Goal: Information Seeking & Learning: Find specific fact

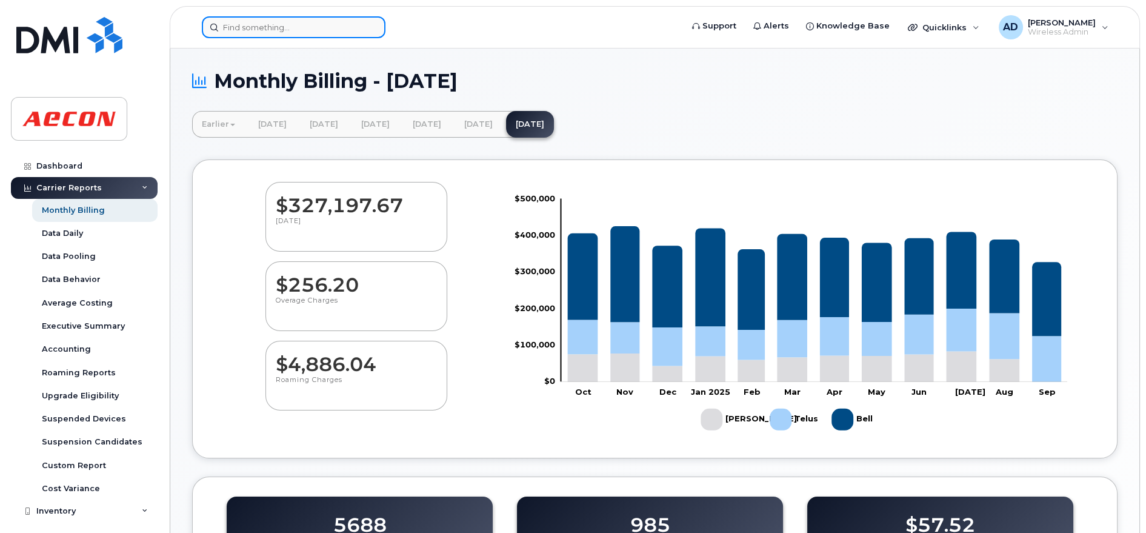
click at [256, 22] on input at bounding box center [294, 27] width 184 height 22
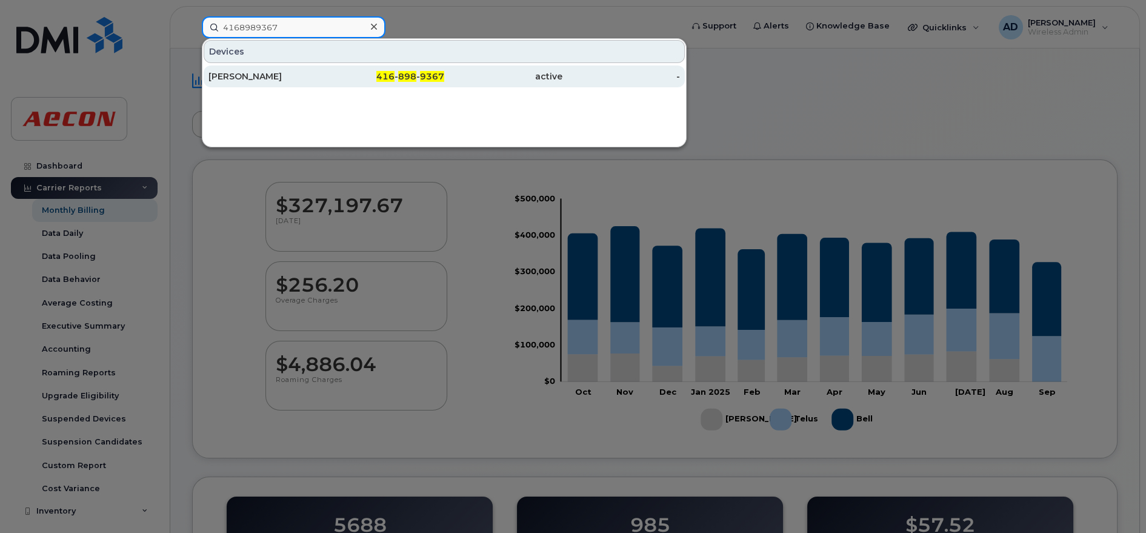
type input "4168989367"
click at [353, 72] on div "416 - 898 - 9367" at bounding box center [386, 76] width 118 height 12
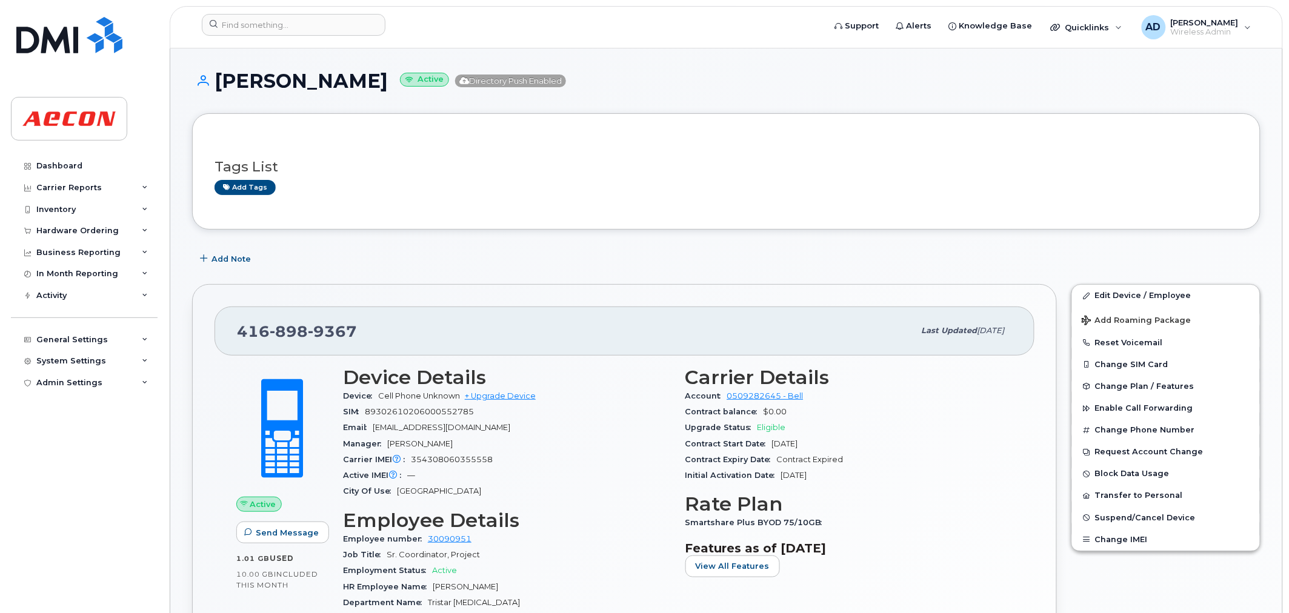
scroll to position [67, 0]
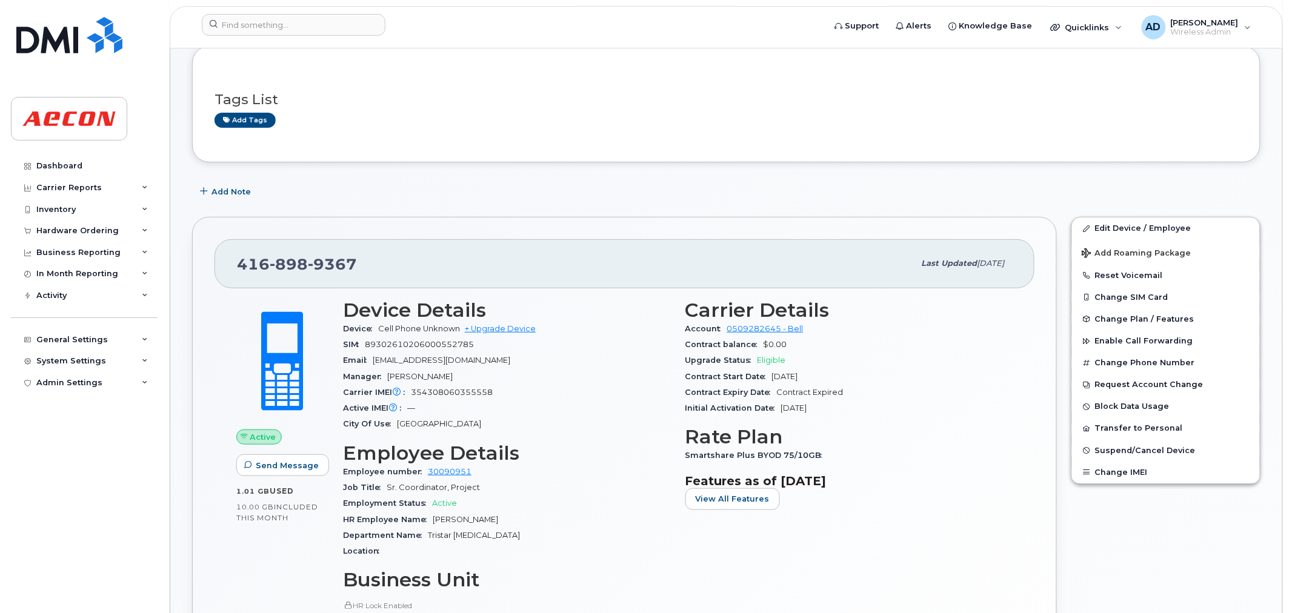
click at [762, 344] on div "Contract balance $0.00" at bounding box center [849, 345] width 328 height 16
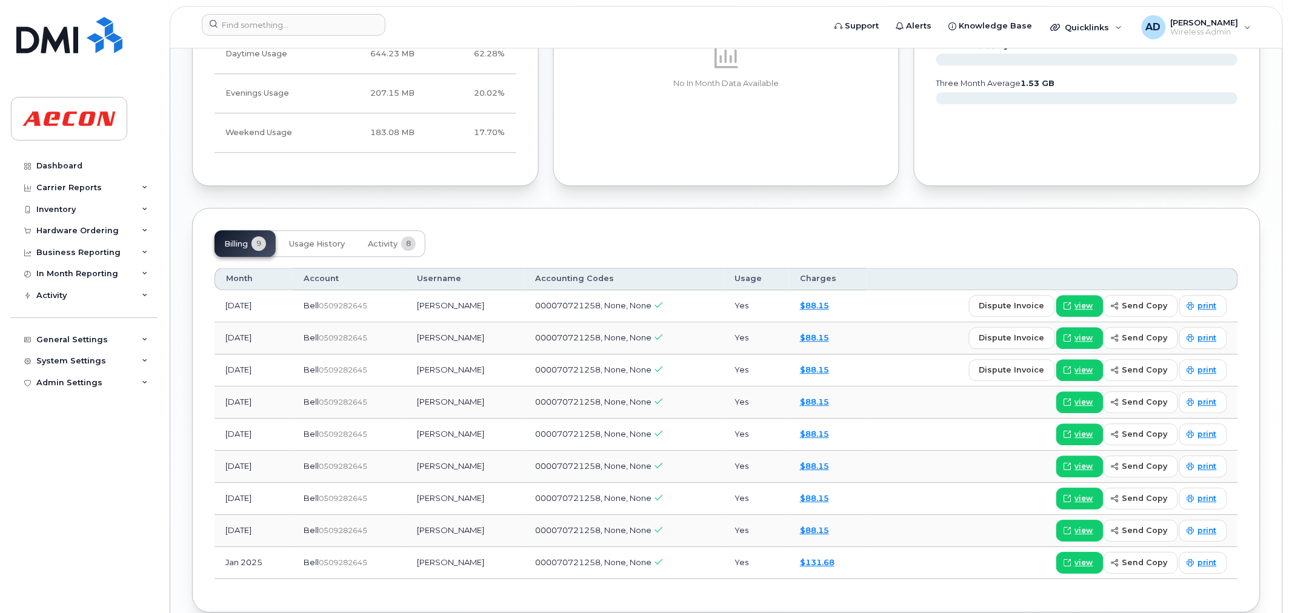
scroll to position [1010, 0]
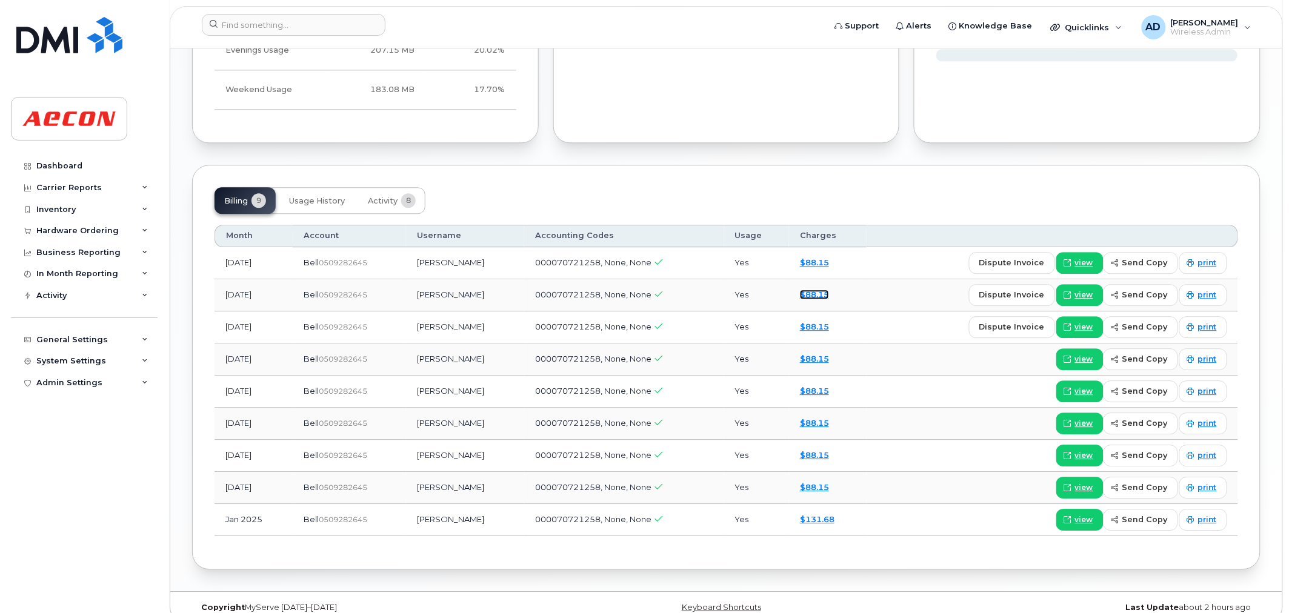
click at [820, 298] on link "$88.15" at bounding box center [814, 295] width 29 height 10
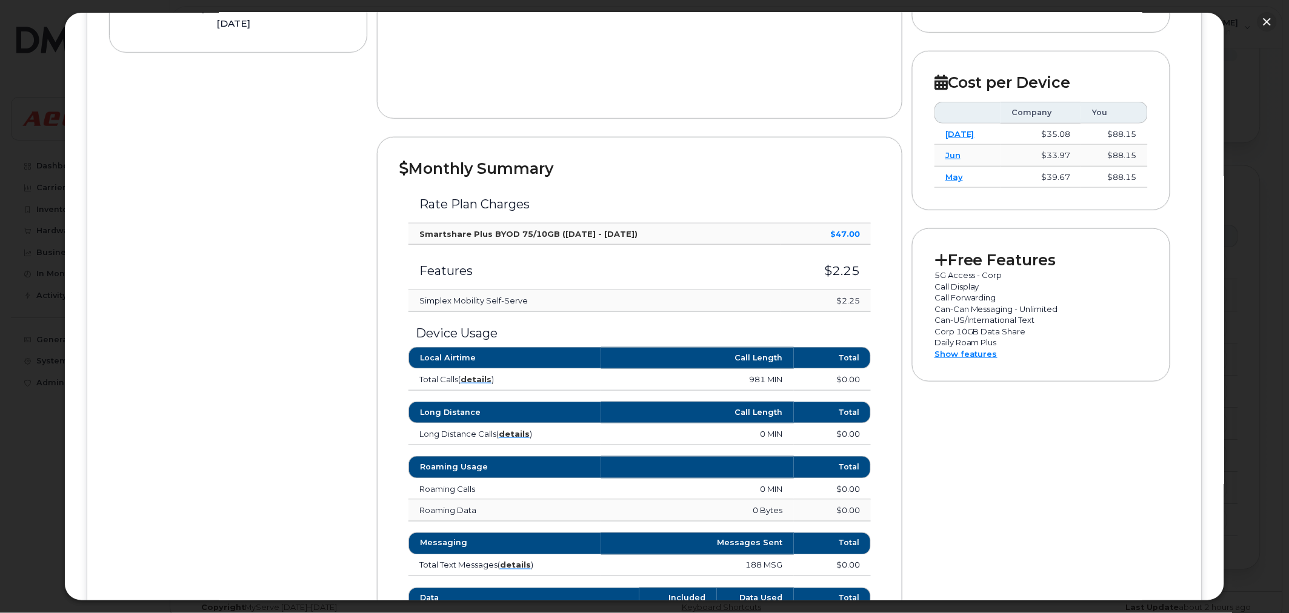
scroll to position [336, 0]
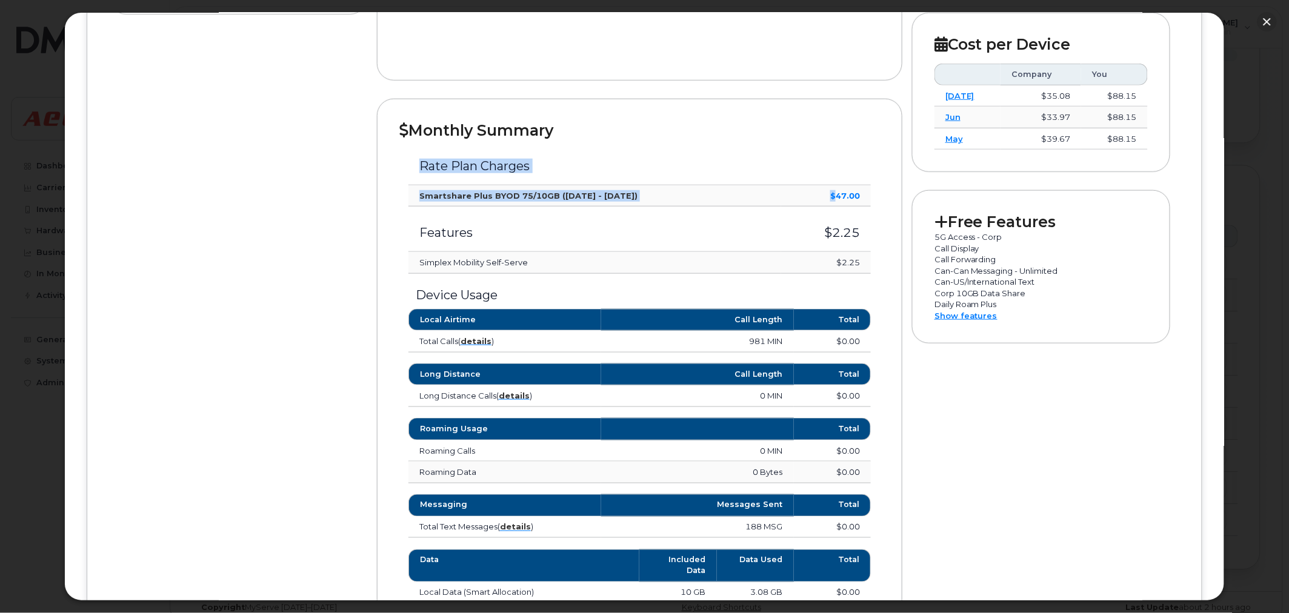
drag, startPoint x: 831, startPoint y: 196, endPoint x: 870, endPoint y: 196, distance: 39.4
click at [870, 196] on div "Rate Plan Charges Smartshare Plus BYOD 75/10GB (Aug 1 - Aug 31) $47.00 Features…" at bounding box center [639, 207] width 481 height 134
click at [802, 262] on td "$2.25" at bounding box center [826, 263] width 90 height 22
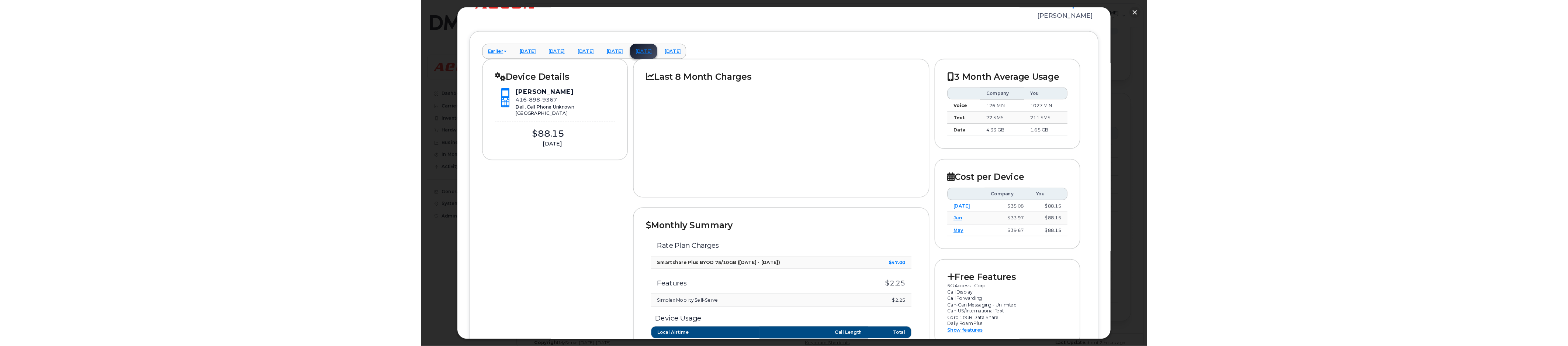
scroll to position [41, 0]
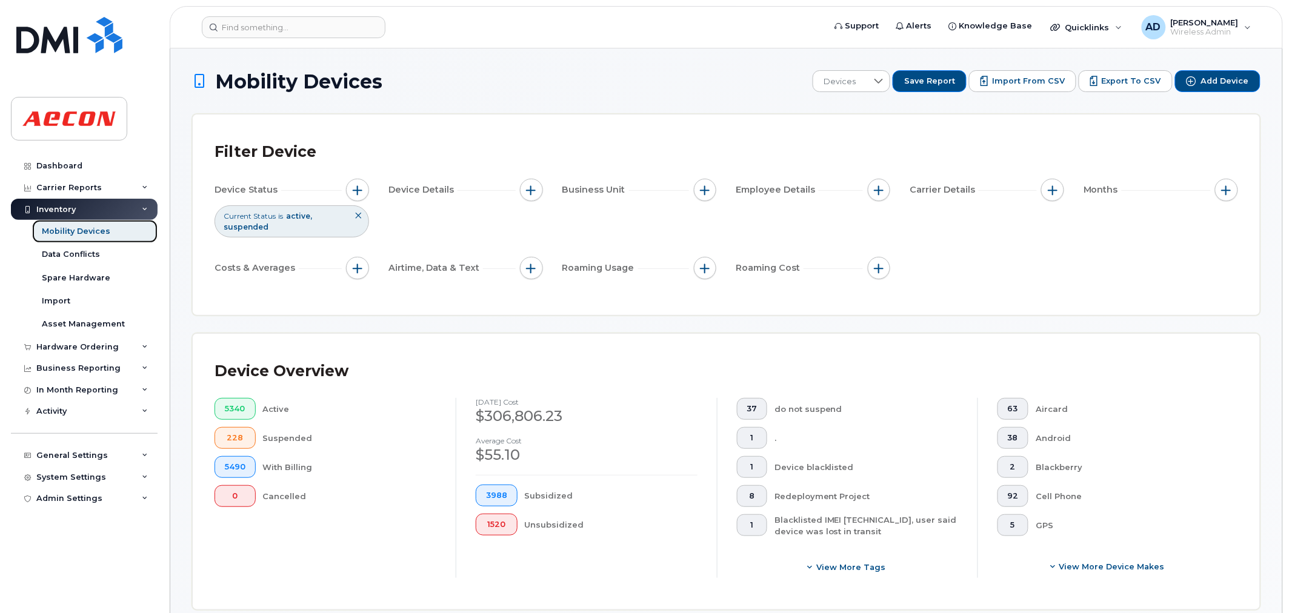
click at [81, 236] on div "Mobility Devices" at bounding box center [76, 231] width 68 height 11
click at [101, 231] on div "Mobility Devices" at bounding box center [76, 231] width 68 height 11
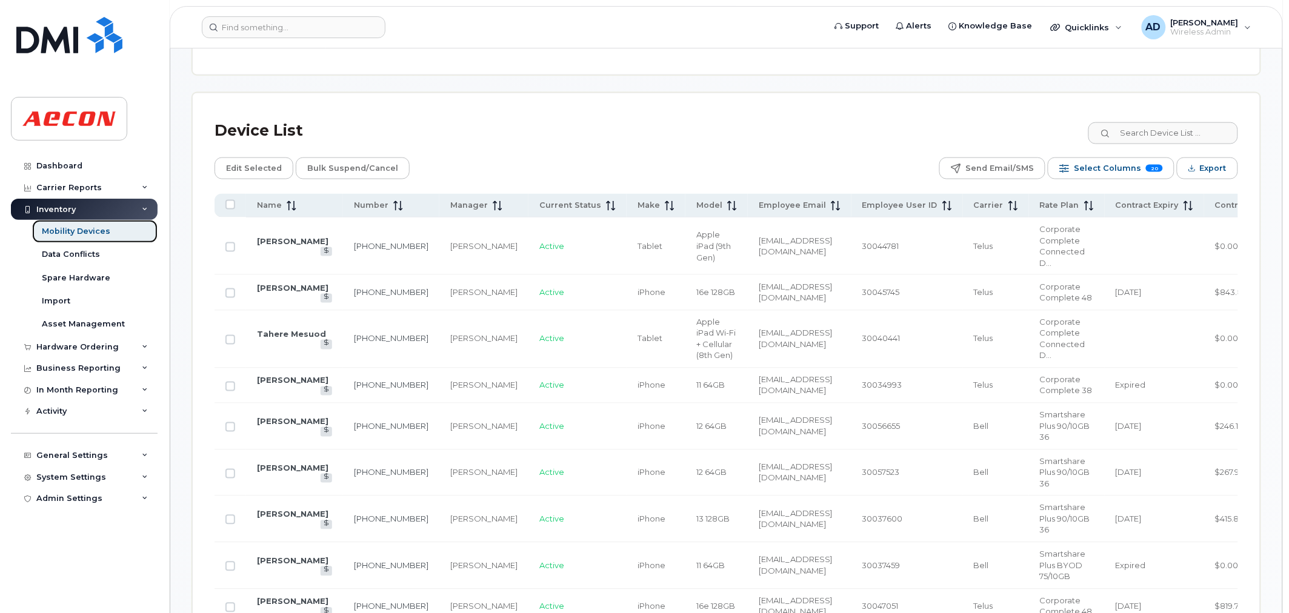
scroll to position [538, 0]
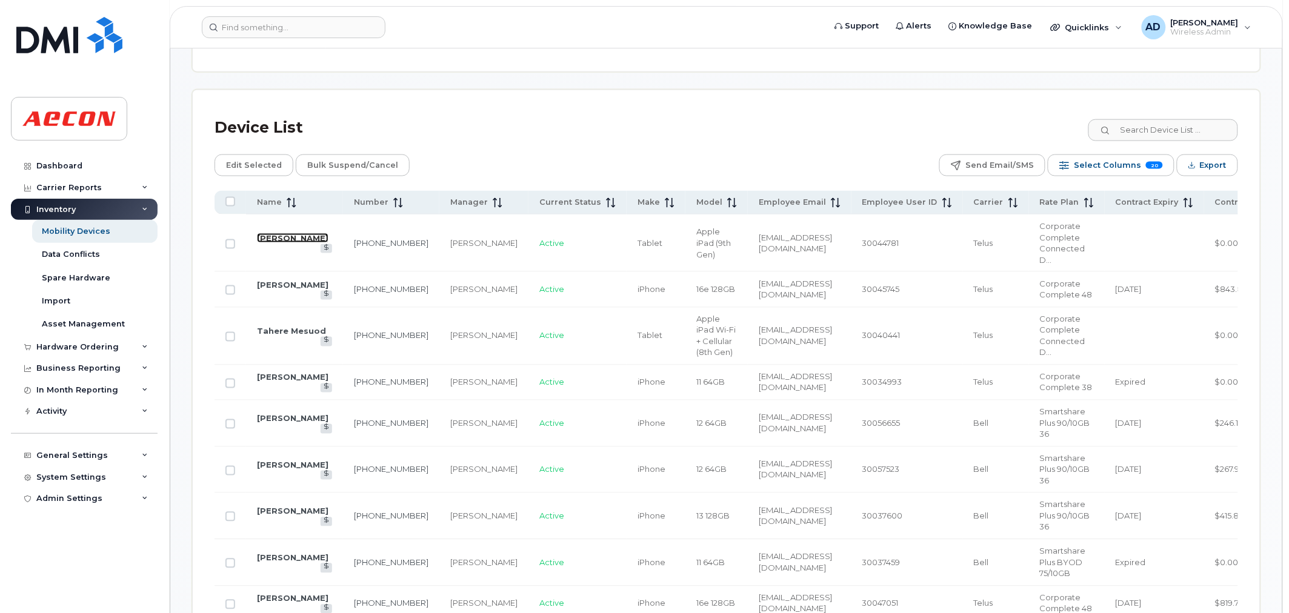
click at [276, 243] on link "Ryan Gauthier" at bounding box center [293, 238] width 72 height 10
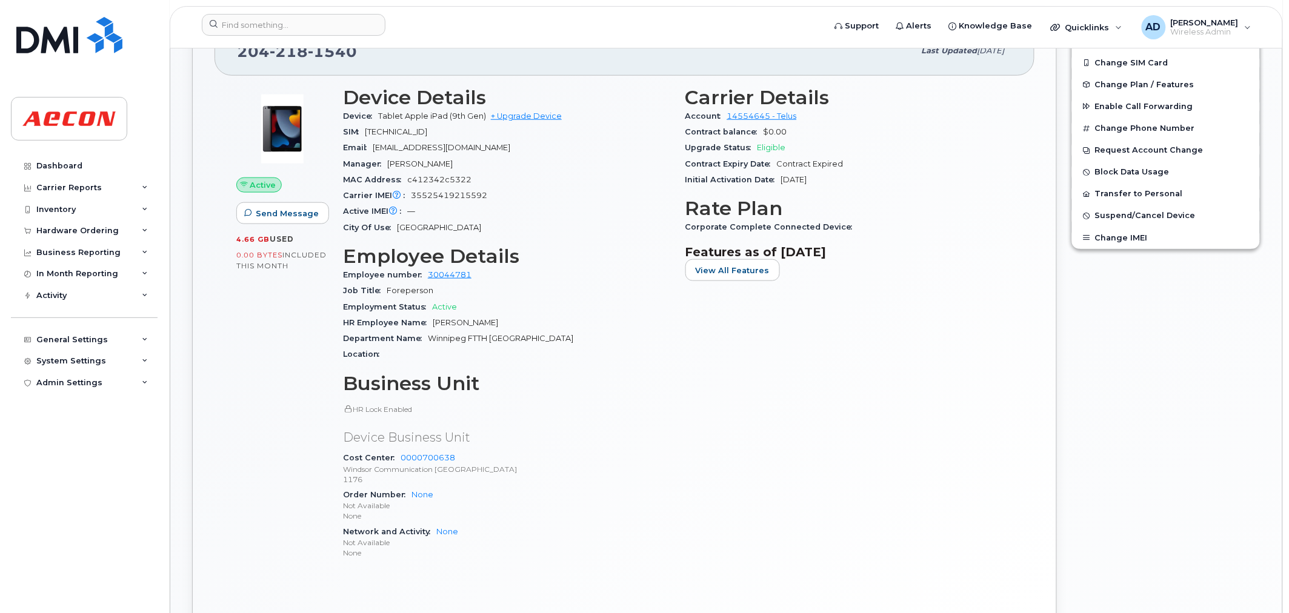
scroll to position [376, 0]
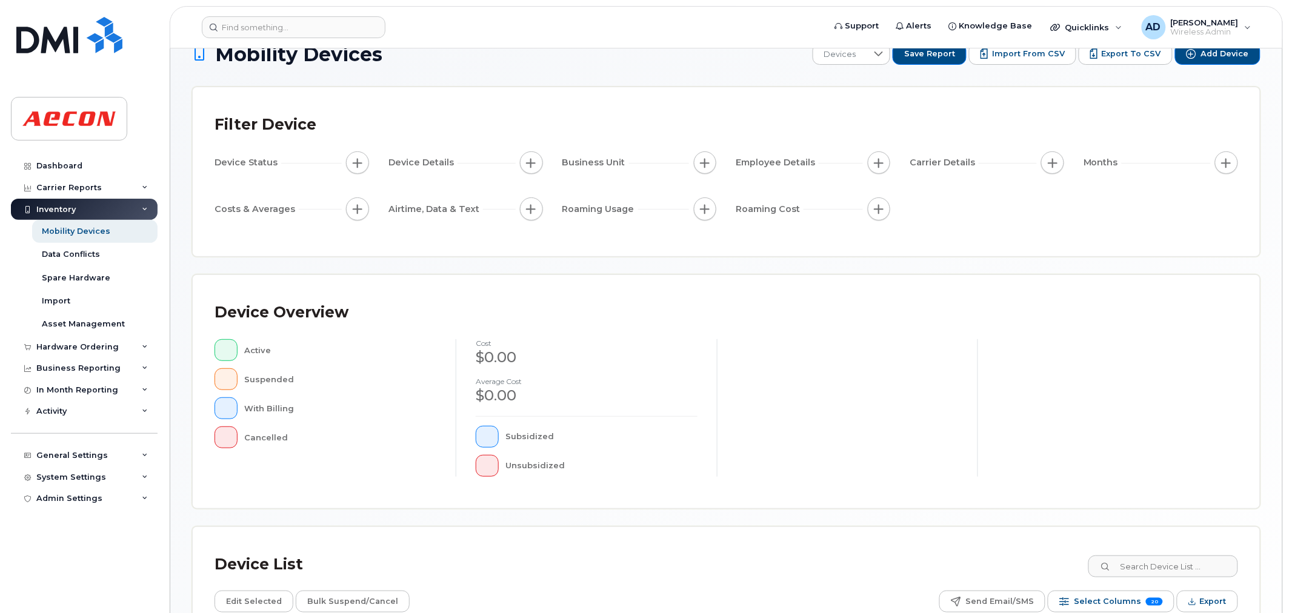
scroll to position [21, 0]
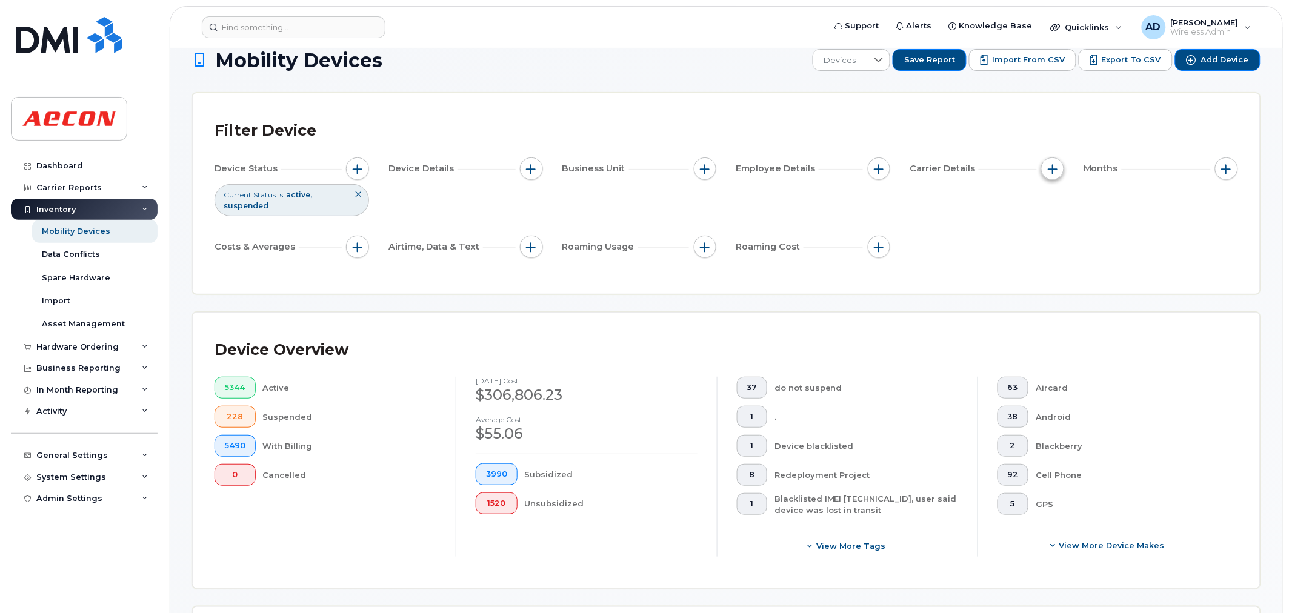
click at [1061, 164] on button "button" at bounding box center [1052, 169] width 23 height 23
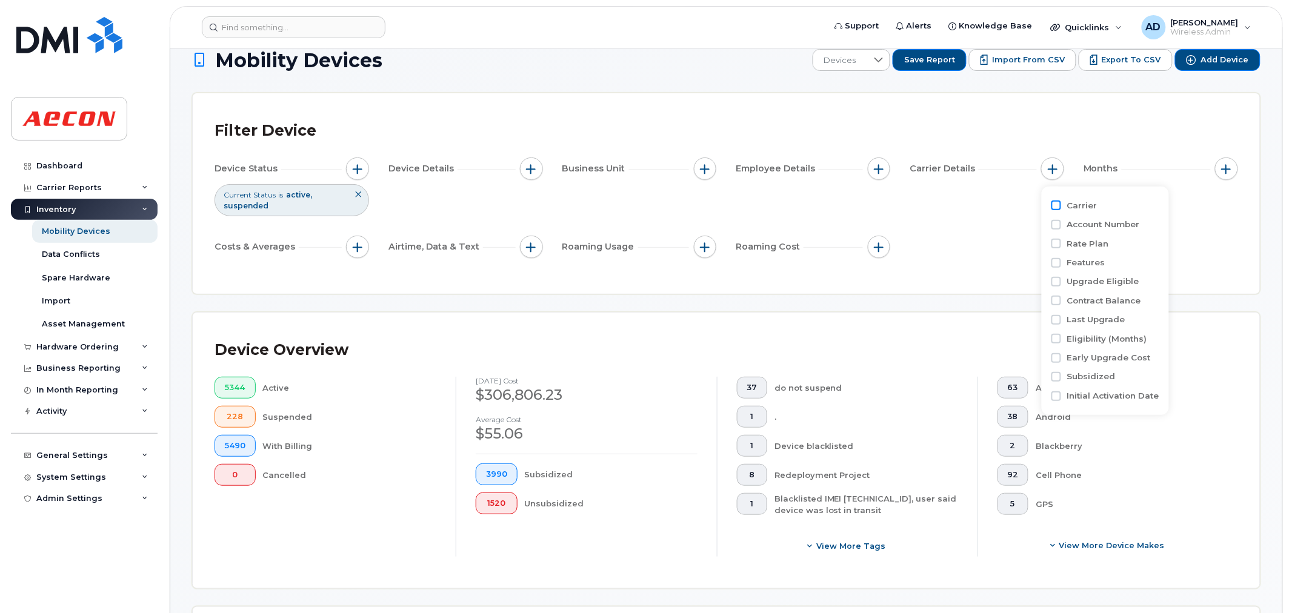
click at [1057, 208] on input "Carrier" at bounding box center [1056, 206] width 10 height 10
checkbox input "true"
click at [1099, 252] on div "empty" at bounding box center [1124, 255] width 109 height 21
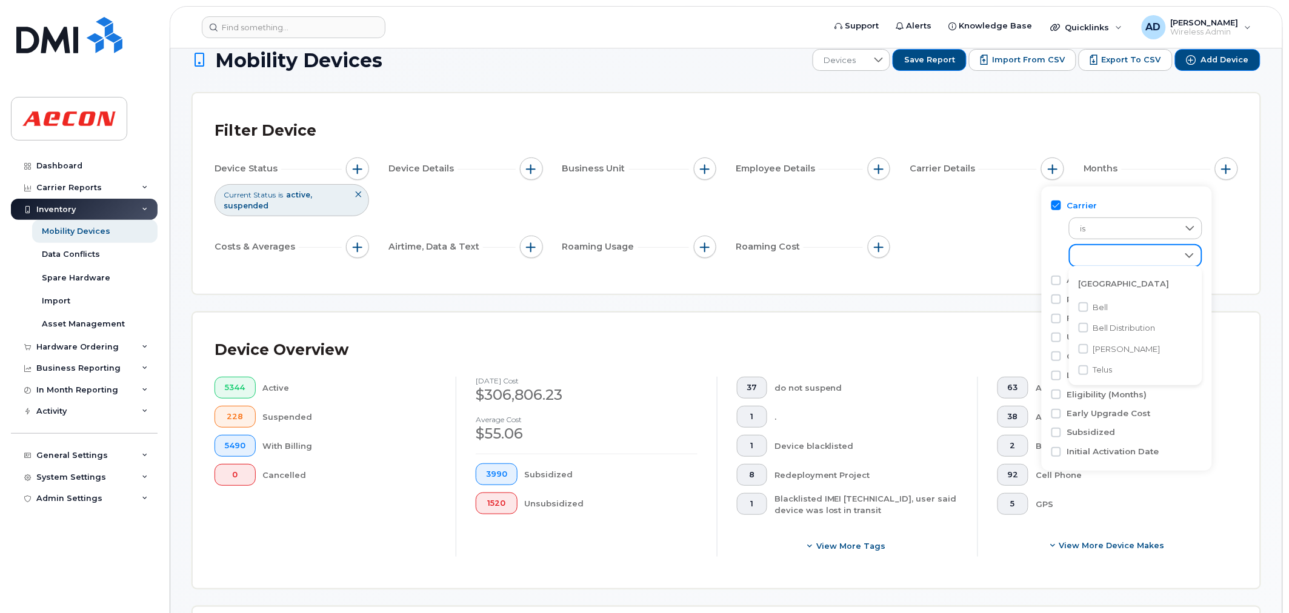
scroll to position [6, 48]
click at [1099, 299] on li "Bell" at bounding box center [1135, 307] width 133 height 21
checkbox input "true"
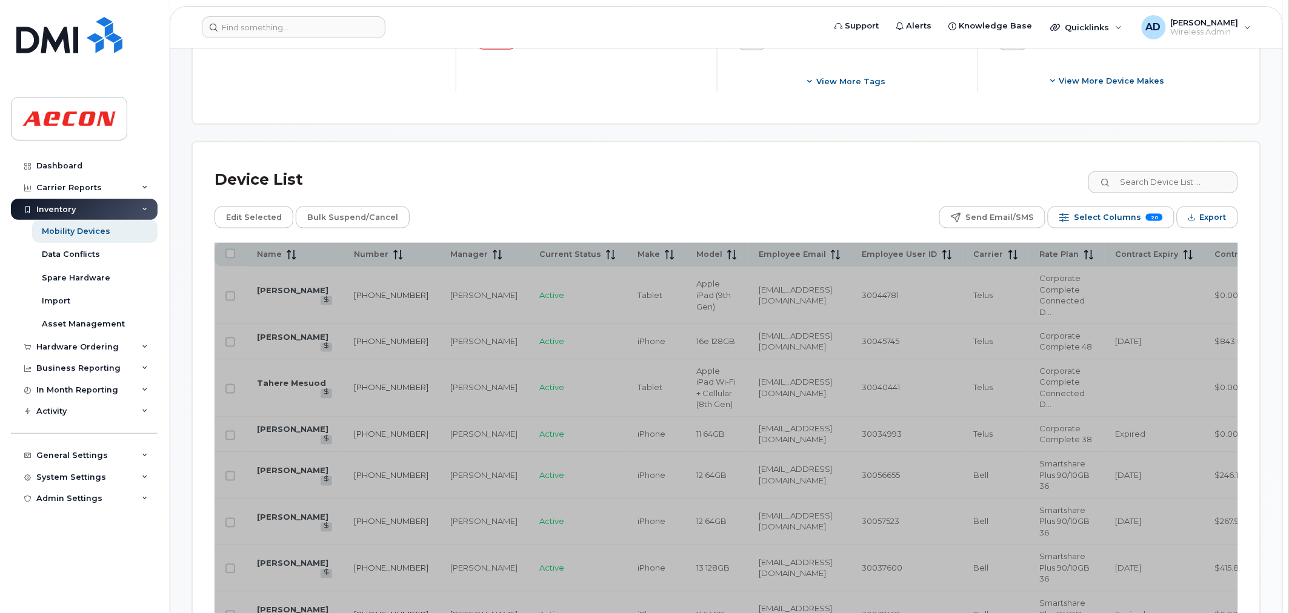
scroll to position [493, 0]
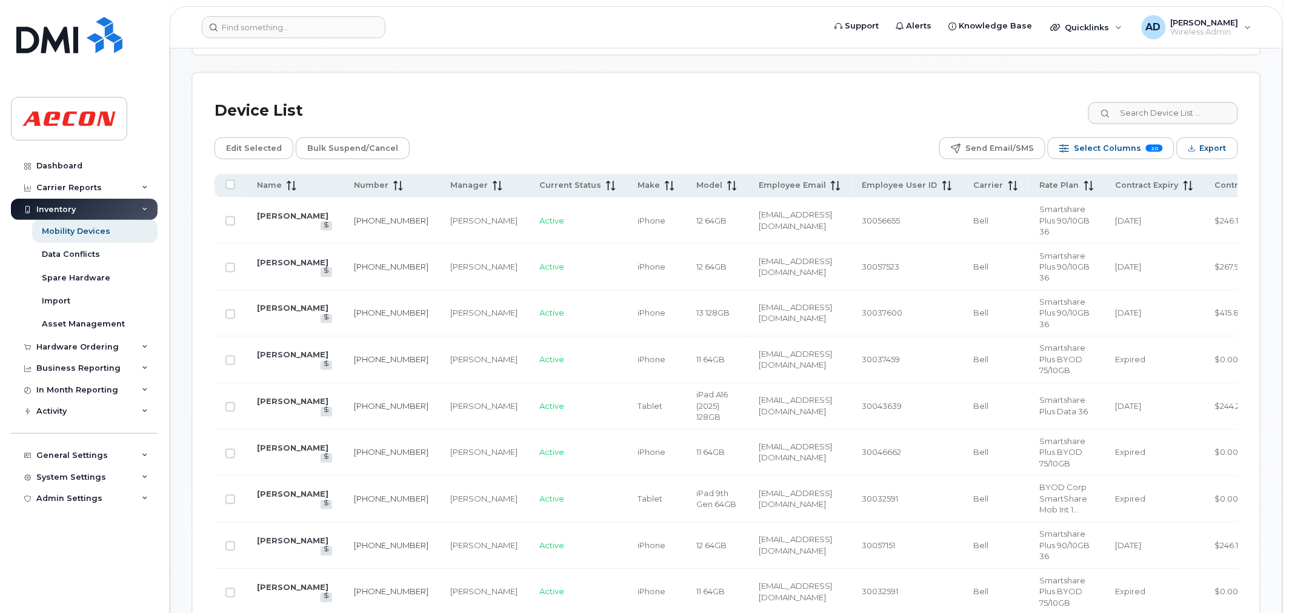
scroll to position [560, 0]
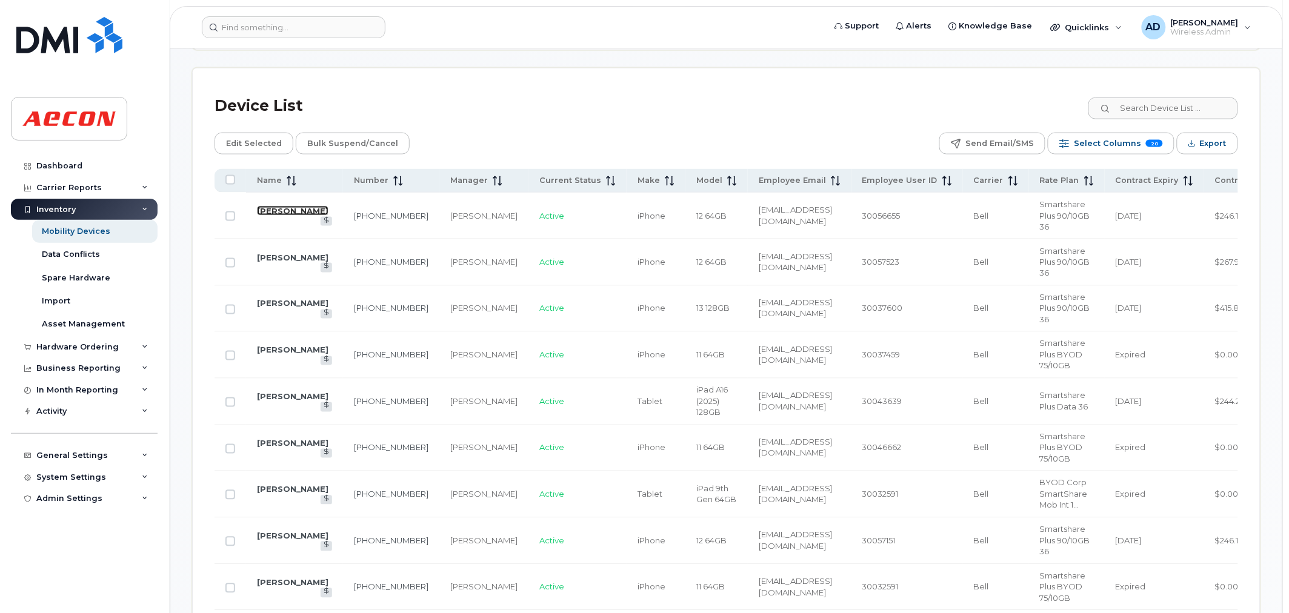
click at [275, 216] on link "[PERSON_NAME]" at bounding box center [293, 211] width 72 height 10
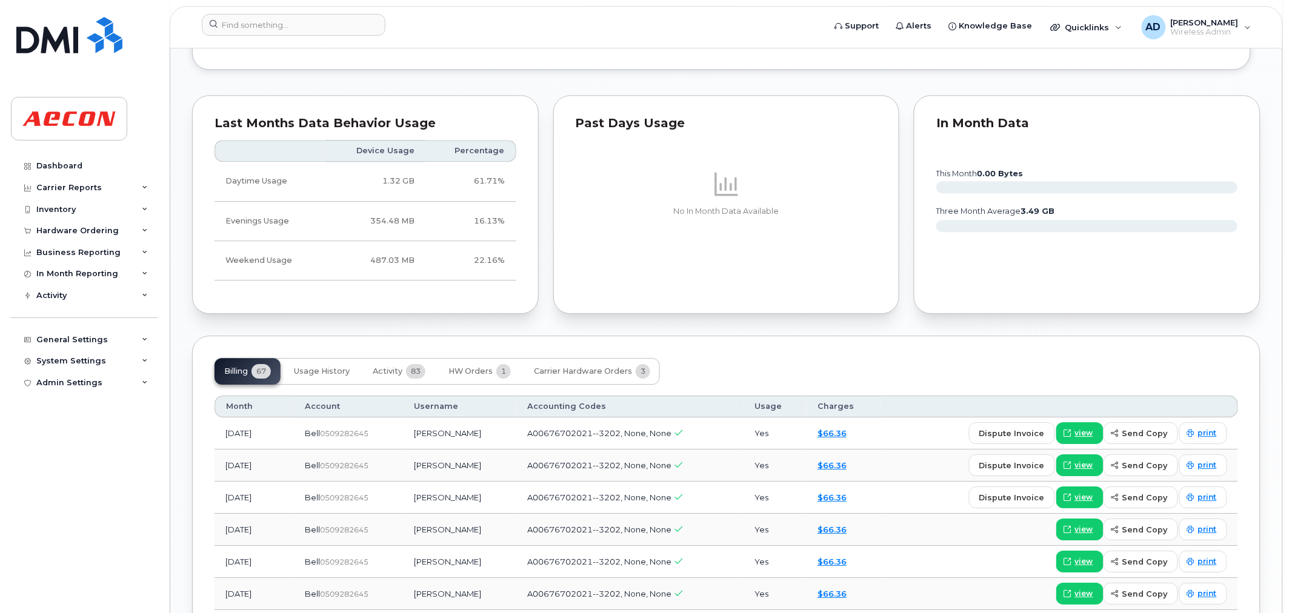
scroll to position [1134, 0]
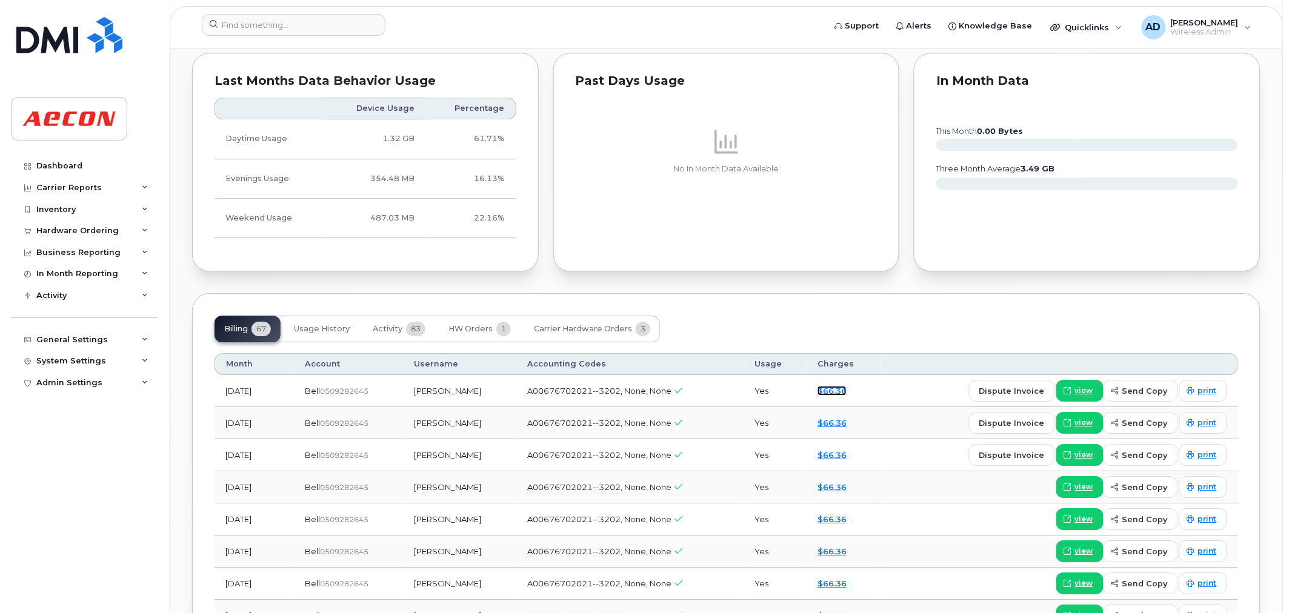
click at [840, 391] on link "$66.36" at bounding box center [831, 391] width 29 height 10
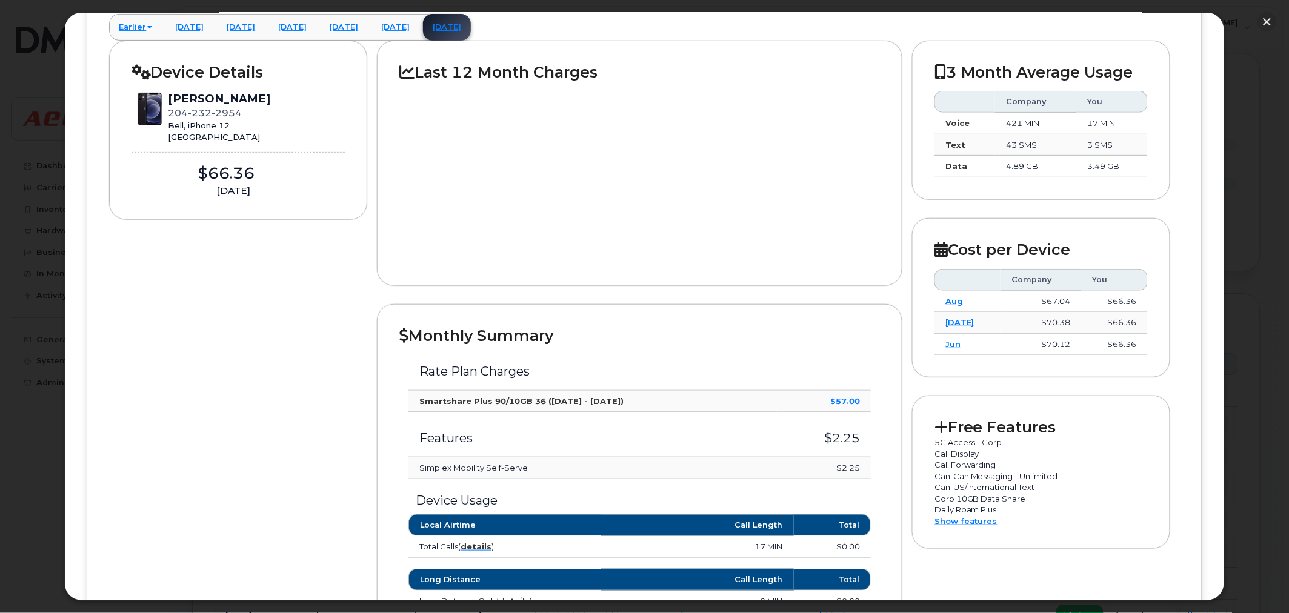
scroll to position [135, 0]
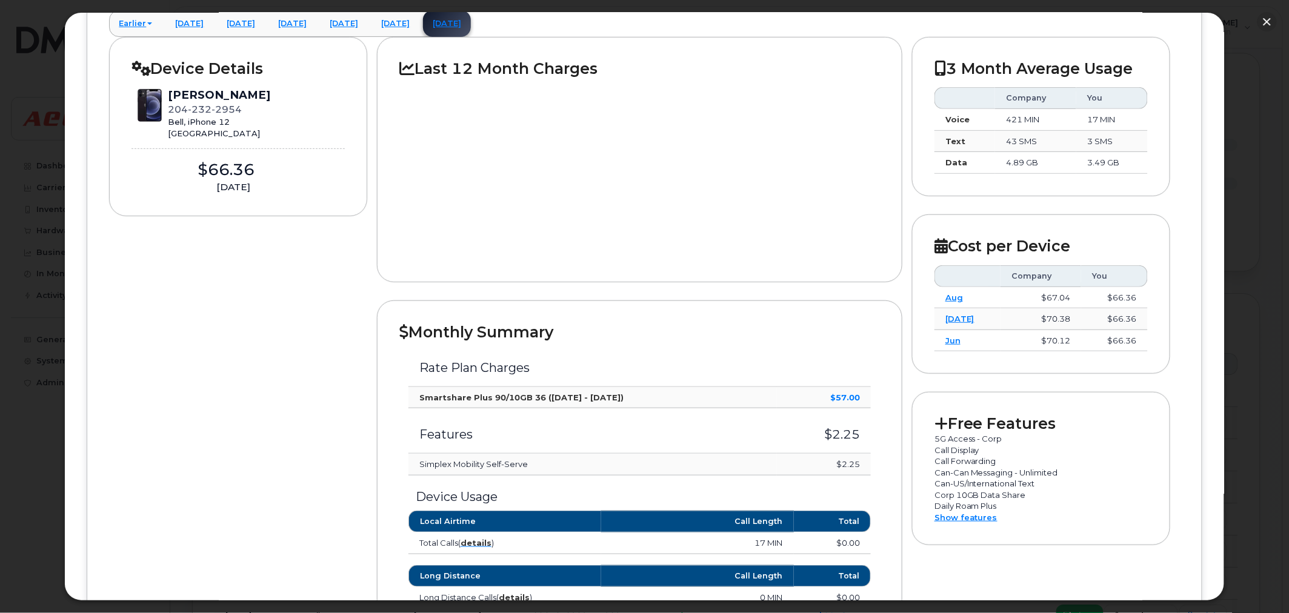
drag, startPoint x: 861, startPoint y: 467, endPoint x: 829, endPoint y: 399, distance: 75.1
click at [829, 399] on tbody "Rate Plan Charges Smartshare Plus 90/10GB 36 ([DATE] - [DATE]) $57.00 Features …" at bounding box center [639, 409] width 462 height 134
click at [857, 459] on td "$2.25" at bounding box center [824, 465] width 94 height 22
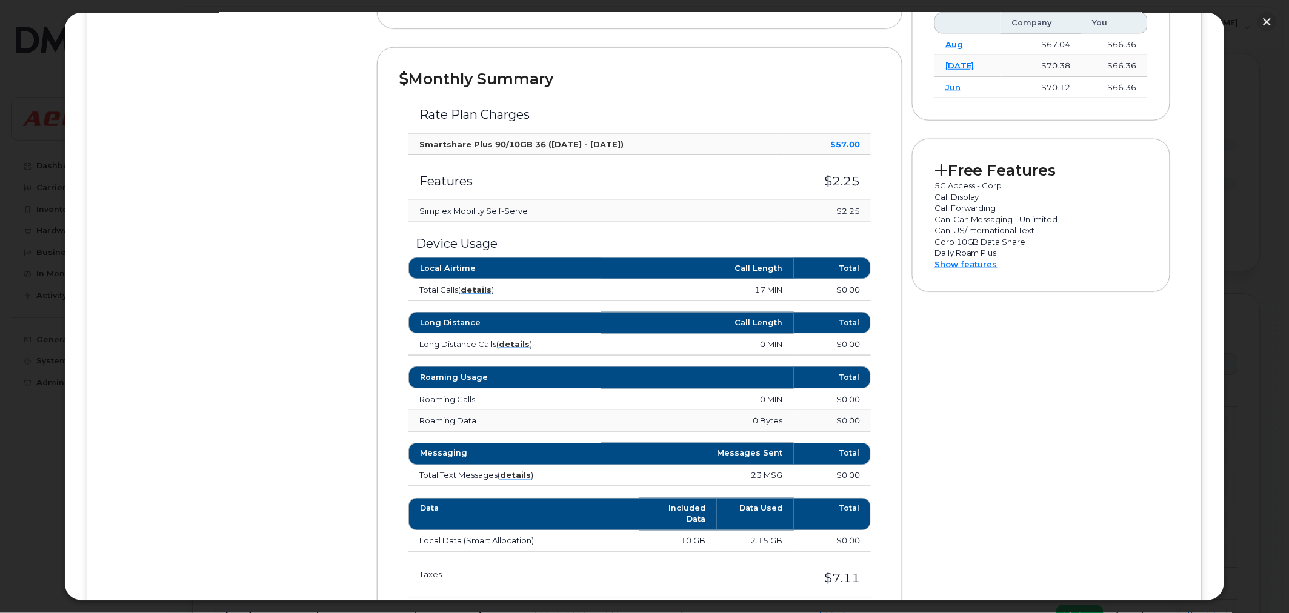
scroll to position [336, 0]
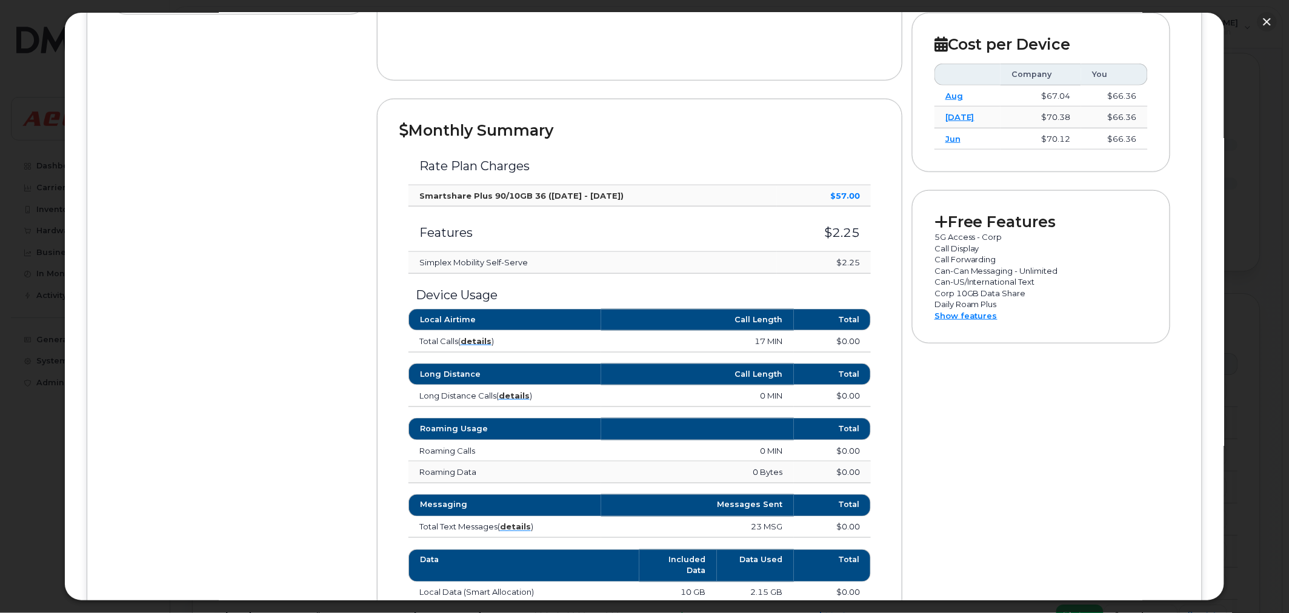
drag, startPoint x: 855, startPoint y: 264, endPoint x: 837, endPoint y: 261, distance: 17.8
click at [837, 261] on td "$2.25" at bounding box center [824, 263] width 94 height 22
drag, startPoint x: 851, startPoint y: 195, endPoint x: 832, endPoint y: 191, distance: 19.0
click at [832, 191] on td "$57.00" at bounding box center [824, 196] width 94 height 22
click at [847, 256] on td "$2.25" at bounding box center [824, 263] width 94 height 22
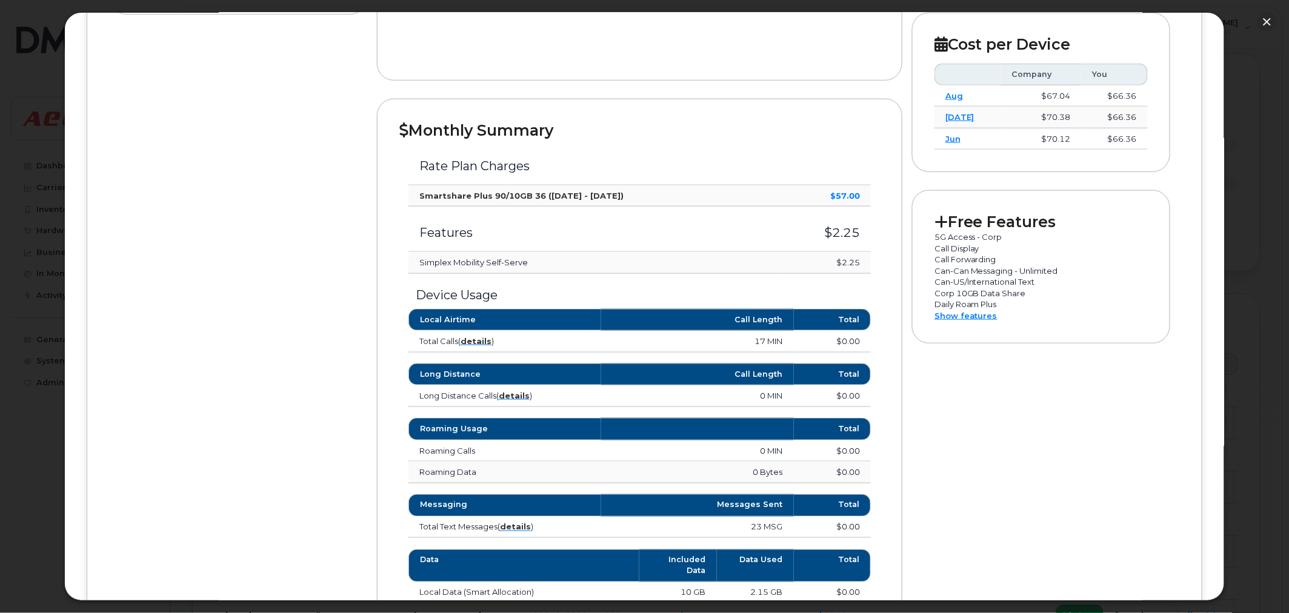
click at [836, 250] on td "$2.25" at bounding box center [824, 229] width 94 height 45
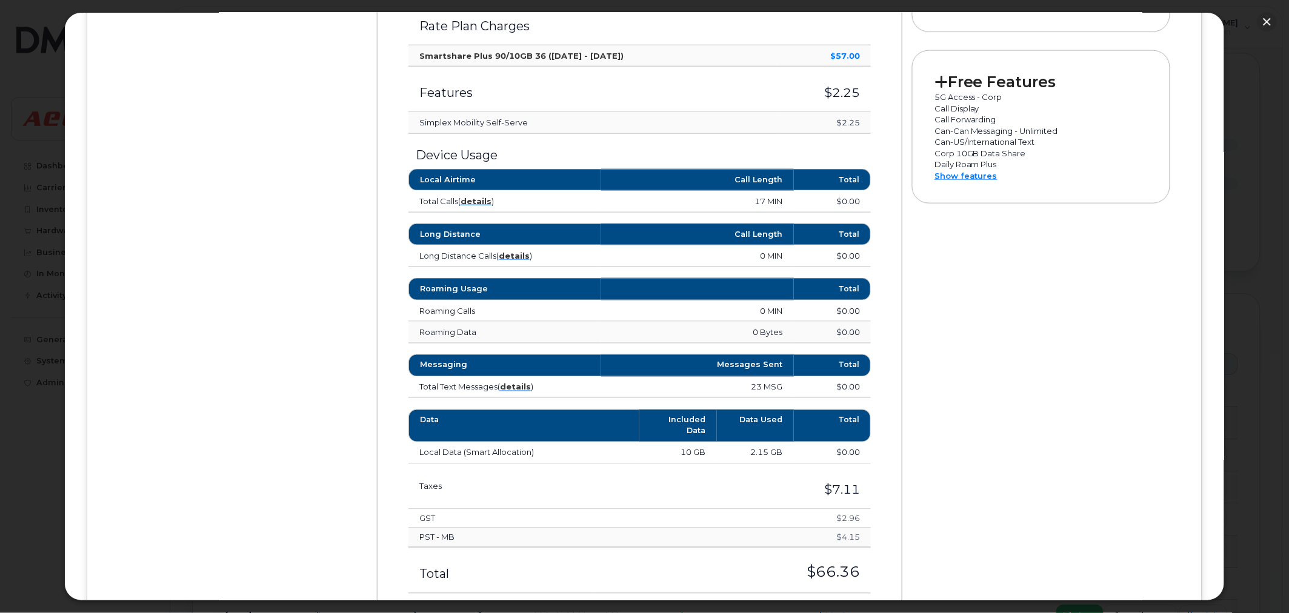
scroll to position [471, 0]
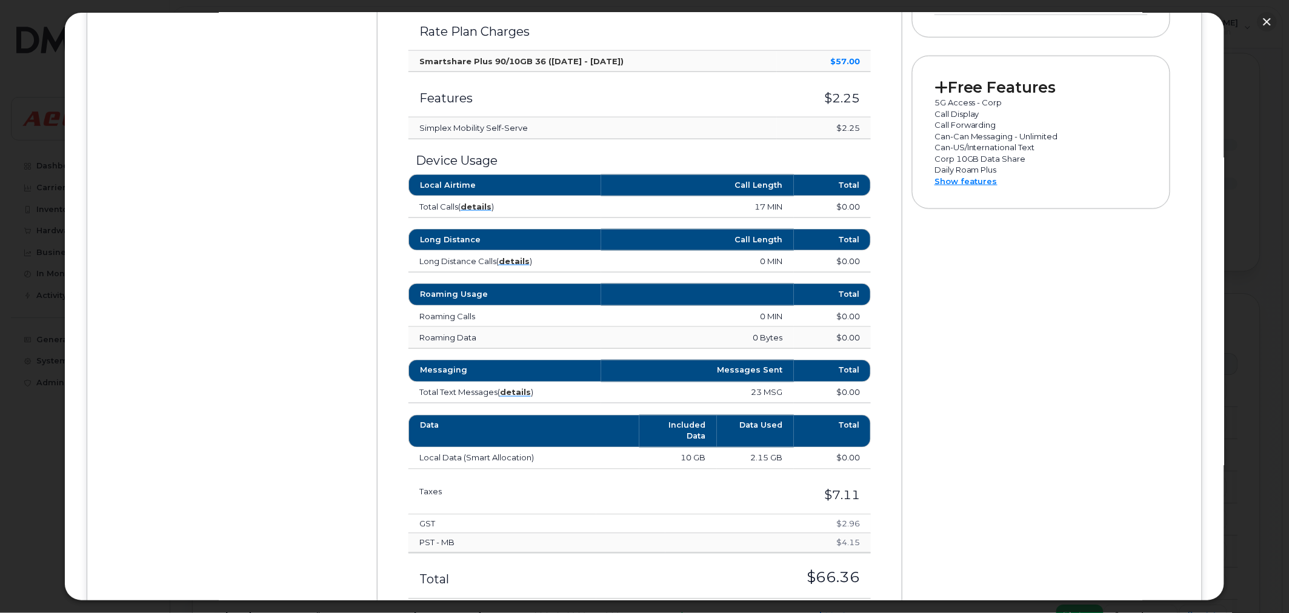
click at [881, 350] on div "Monthly Summary Rate Plan Charges Smartshare Plus 90/10GB 36 (Sep 1 - Sep 30) $…" at bounding box center [639, 292] width 525 height 657
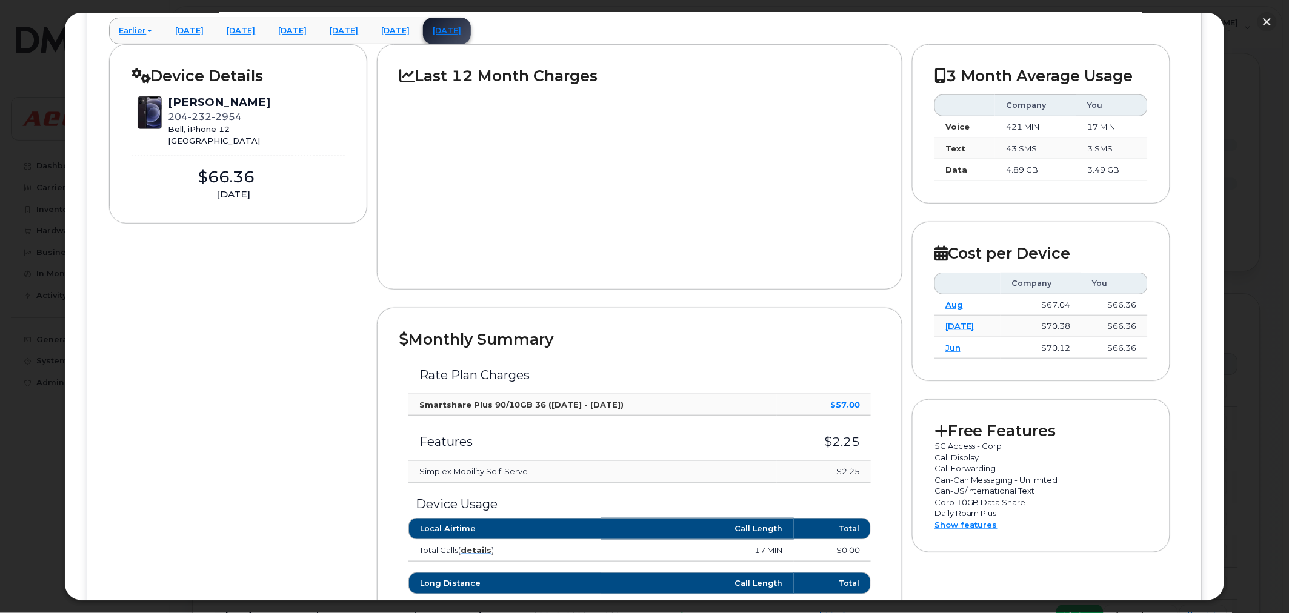
scroll to position [0, 0]
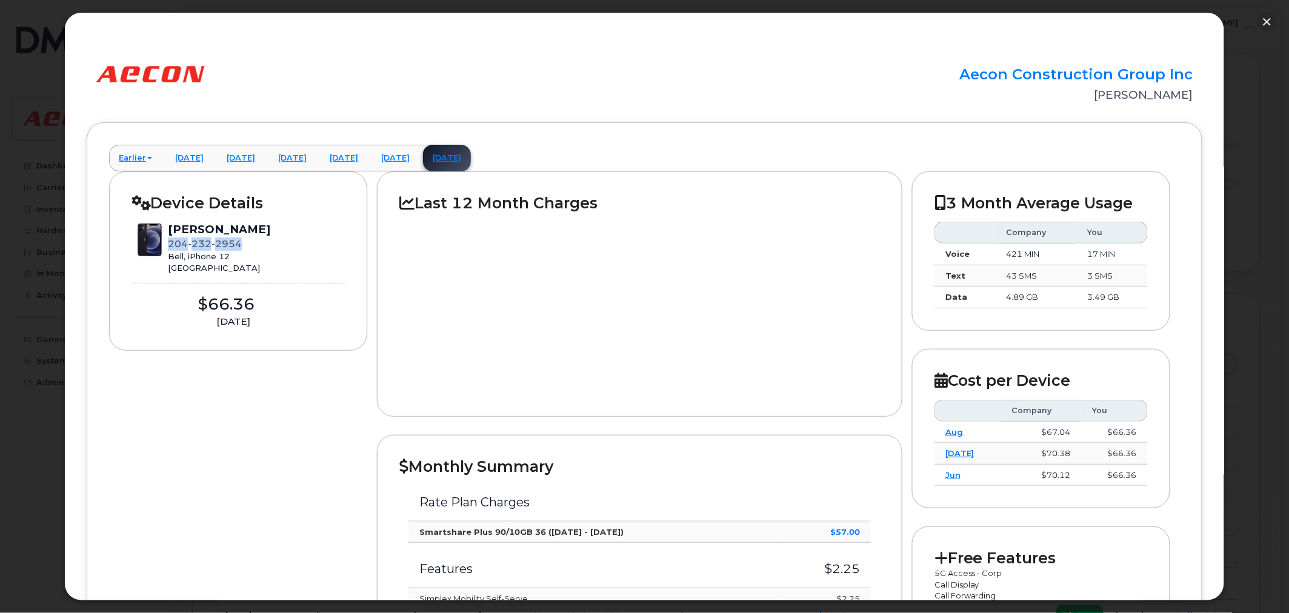
drag, startPoint x: 234, startPoint y: 243, endPoint x: 168, endPoint y: 247, distance: 65.5
click at [168, 247] on span "204 232 2954" at bounding box center [205, 244] width 74 height 12
copy span "204 232 2954"
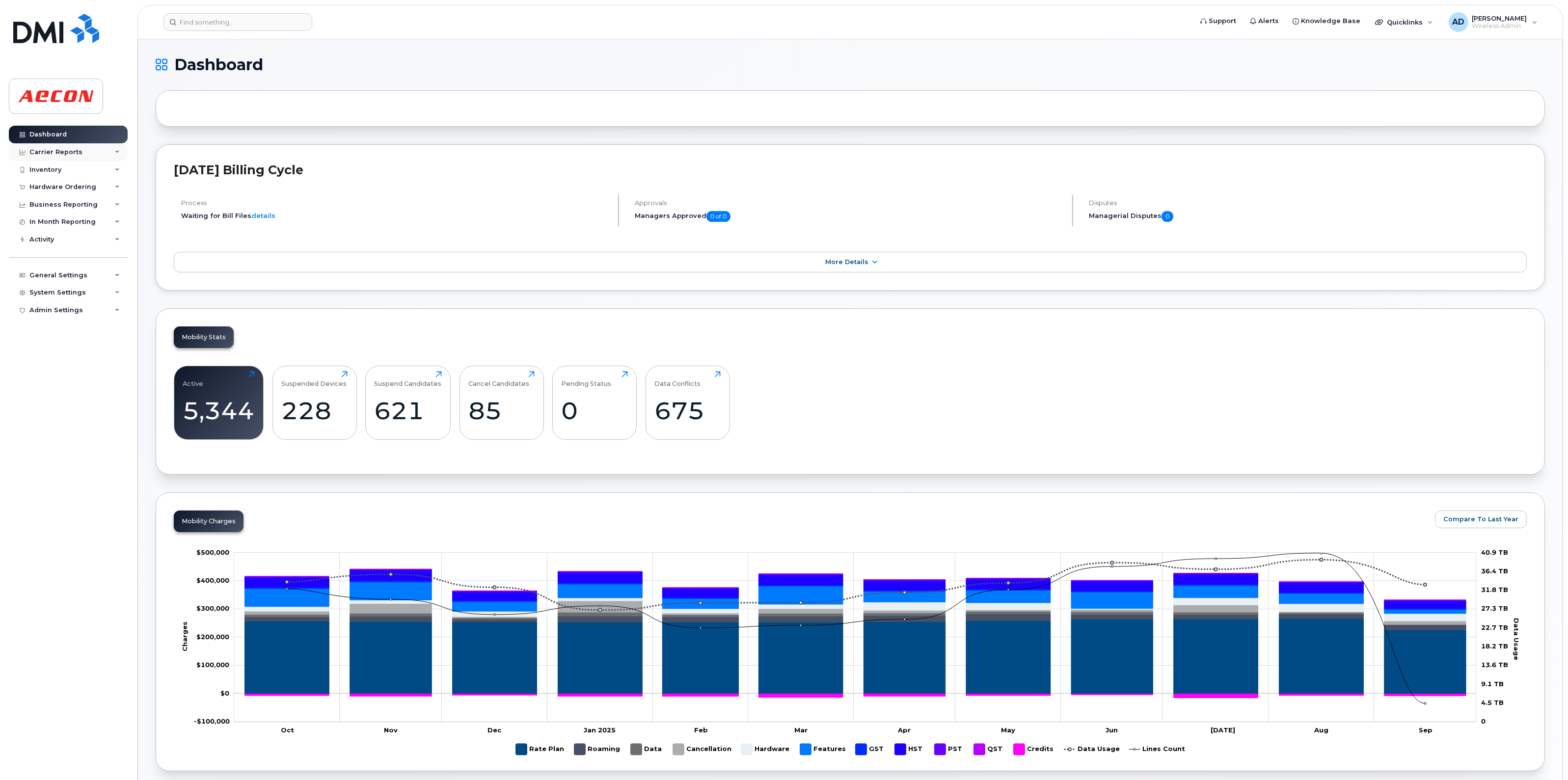
click at [119, 151] on icon at bounding box center [117, 152] width 5 height 5
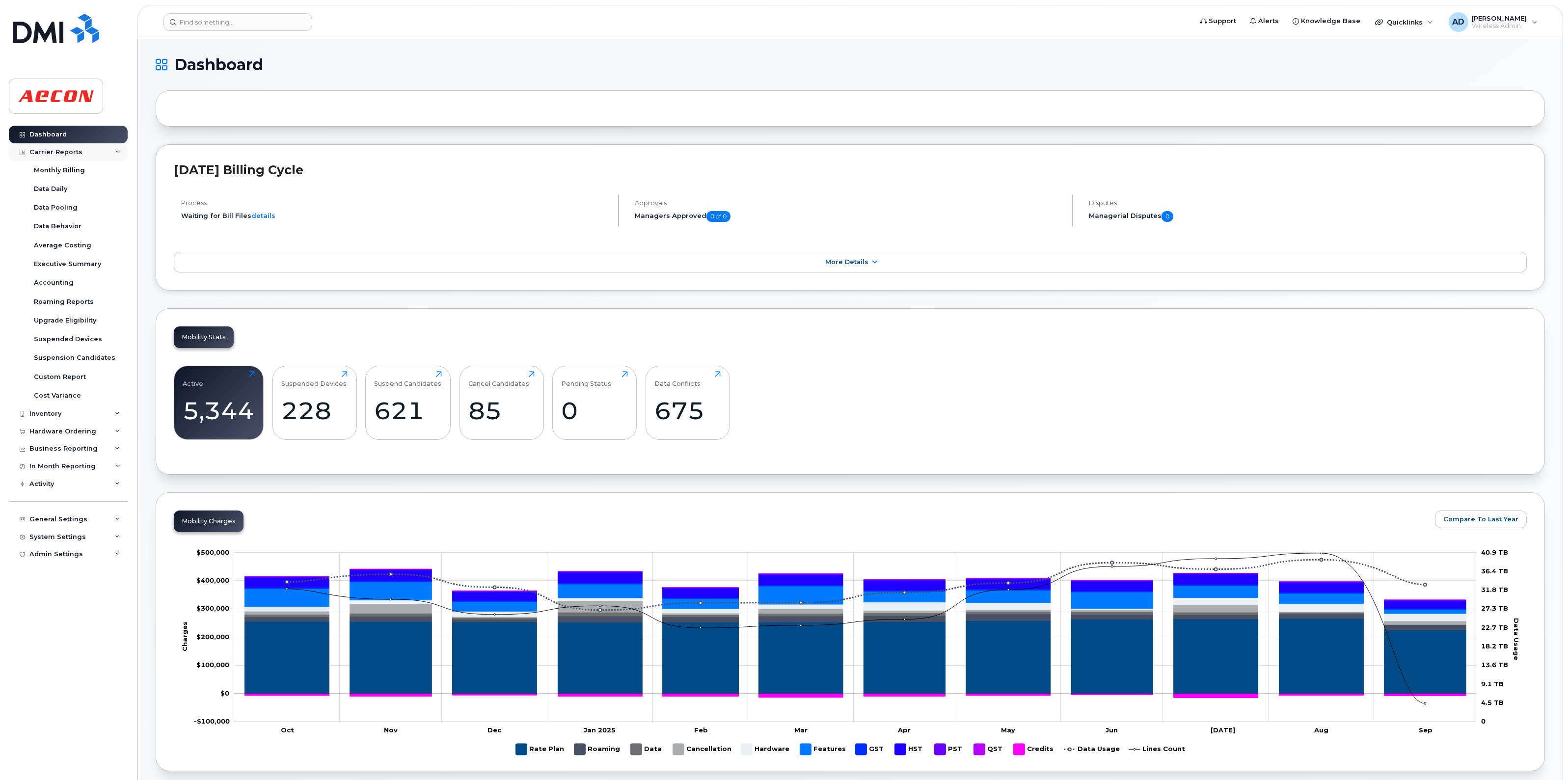
click at [119, 151] on icon at bounding box center [117, 152] width 5 height 5
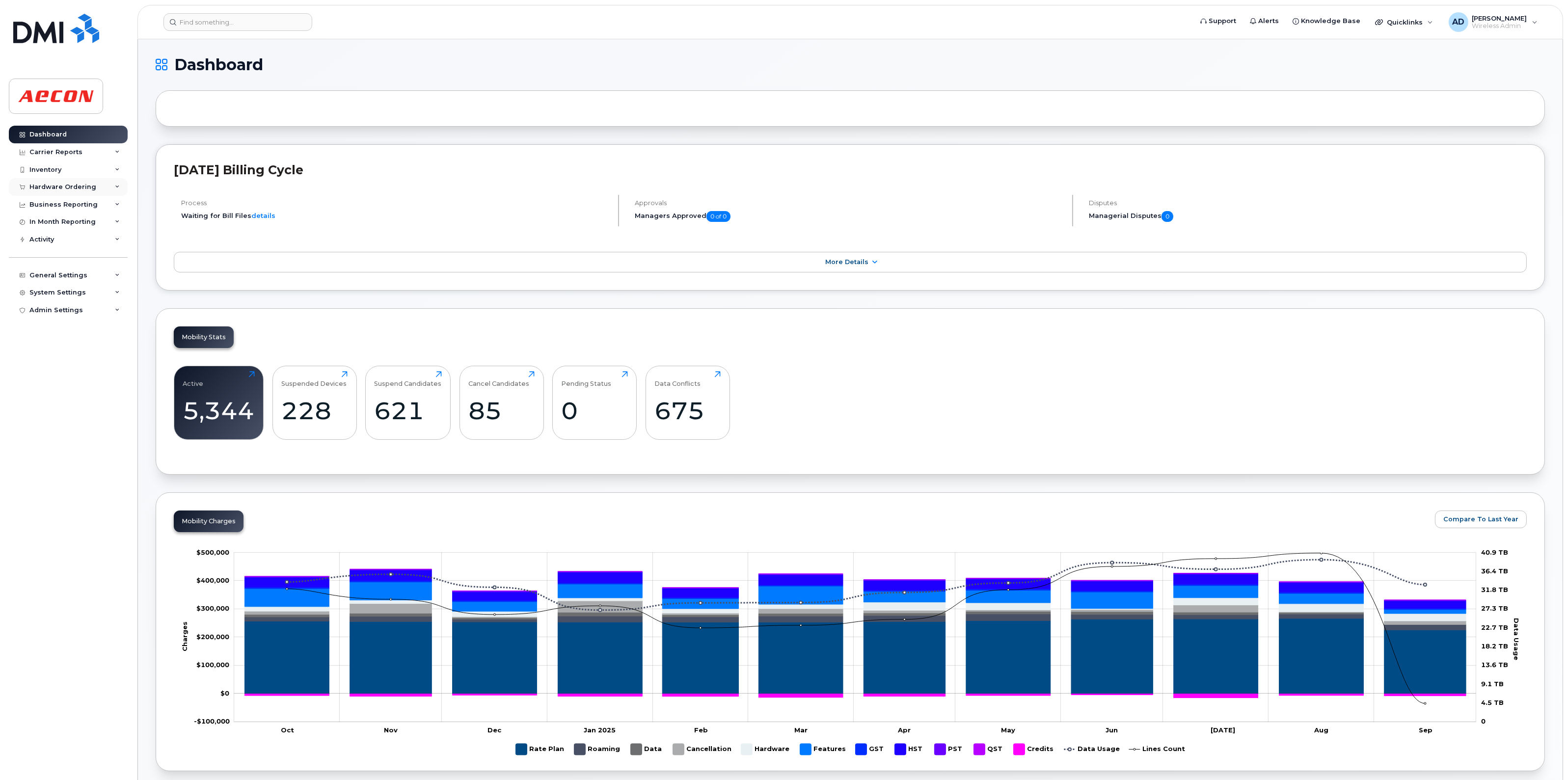
click at [113, 185] on div "Hardware Ordering" at bounding box center [68, 187] width 119 height 18
